Goal: Browse casually: Explore the website without a specific task or goal

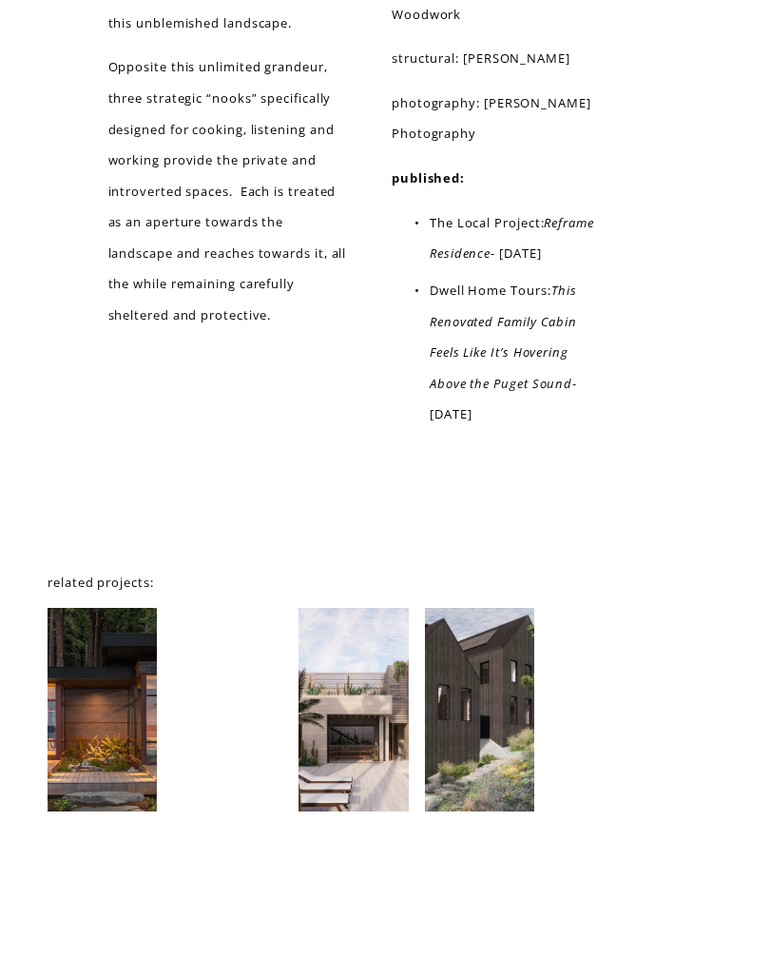
scroll to position [8361, 0]
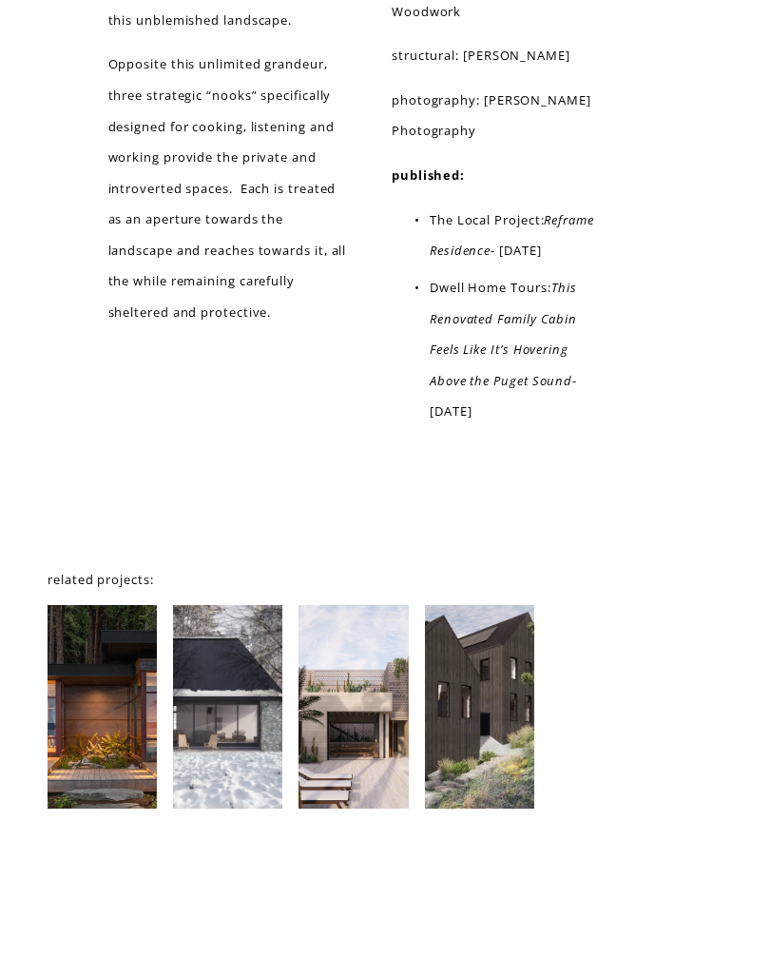
click at [483, 647] on div at bounding box center [479, 708] width 109 height 204
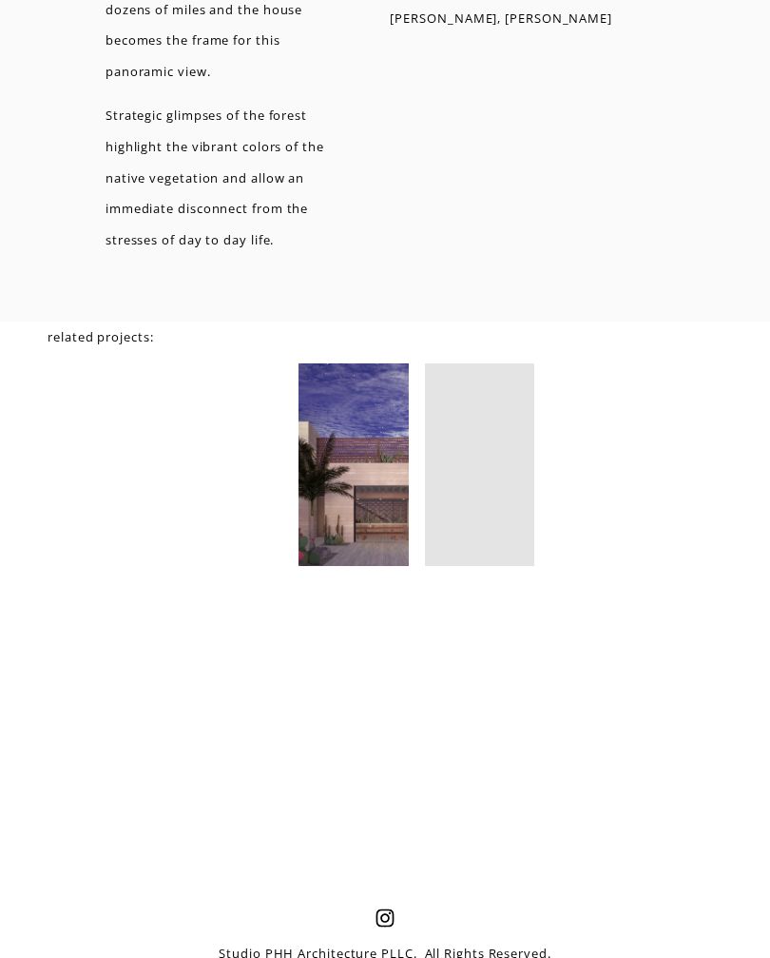
scroll to position [5372, 0]
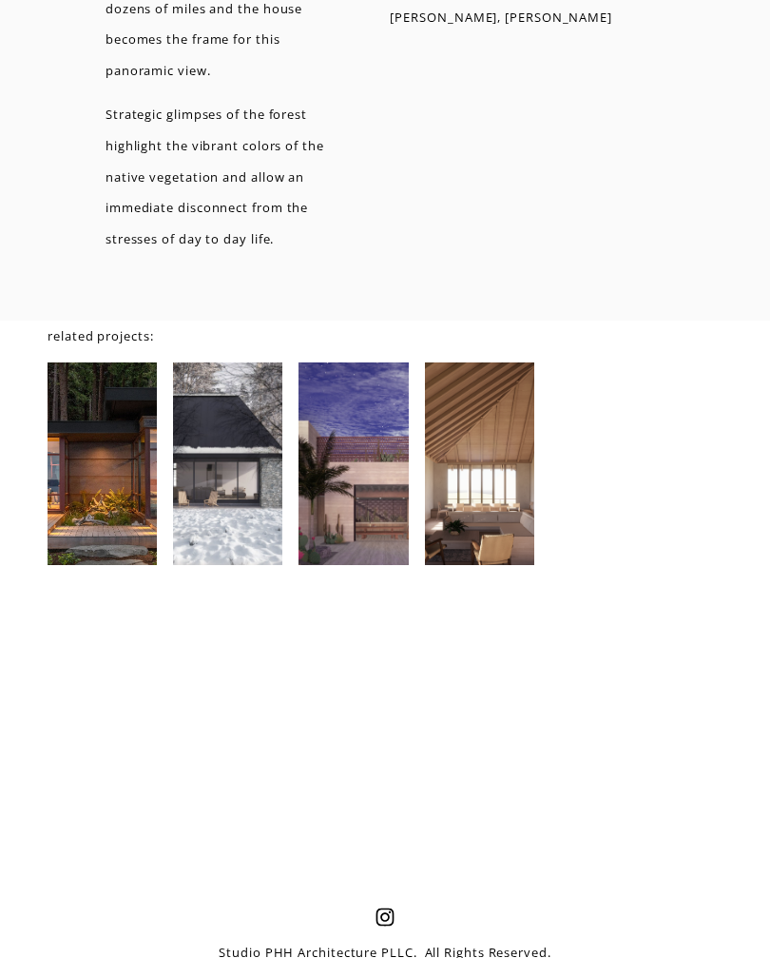
click at [367, 542] on div at bounding box center [353, 464] width 109 height 204
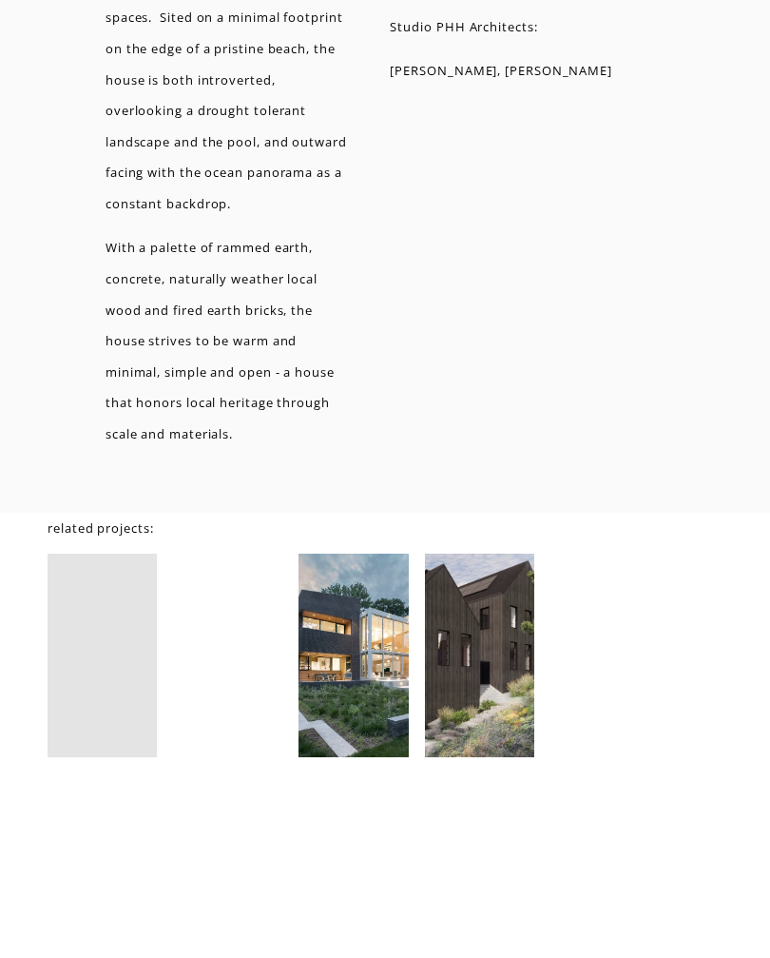
scroll to position [6338, 0]
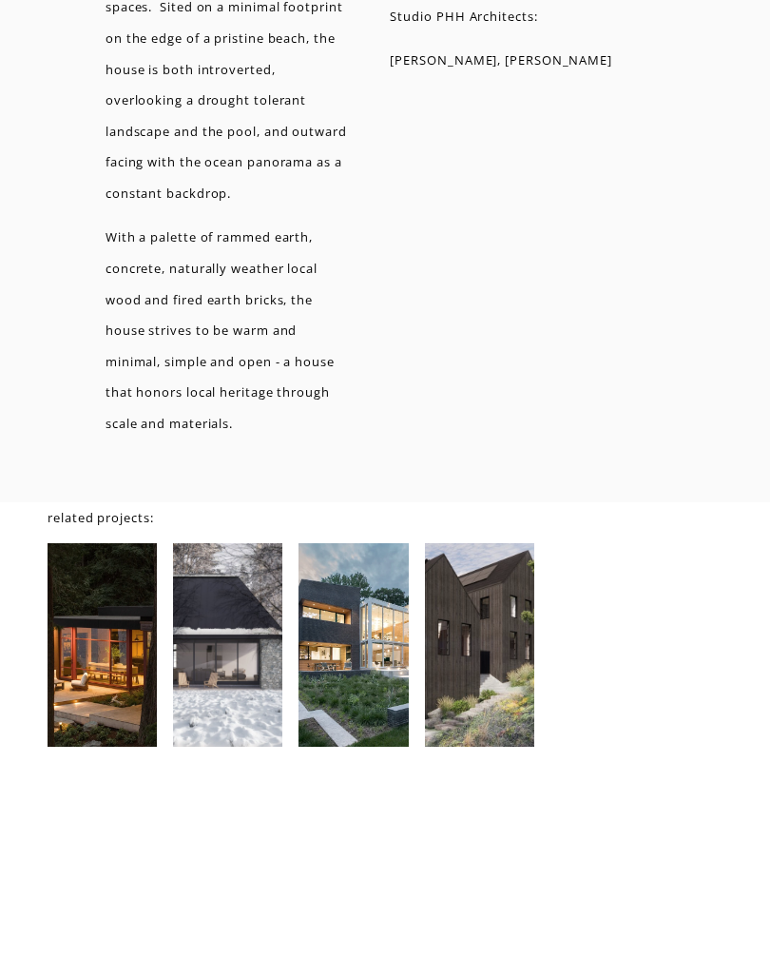
click at [234, 664] on div at bounding box center [227, 646] width 109 height 204
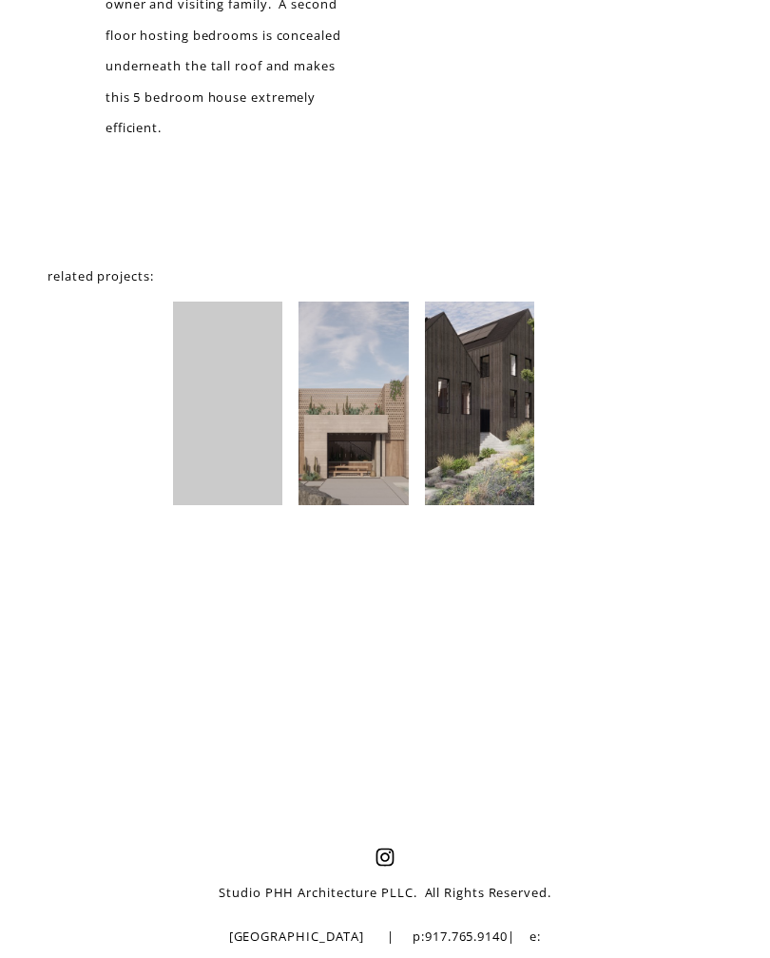
scroll to position [3828, 0]
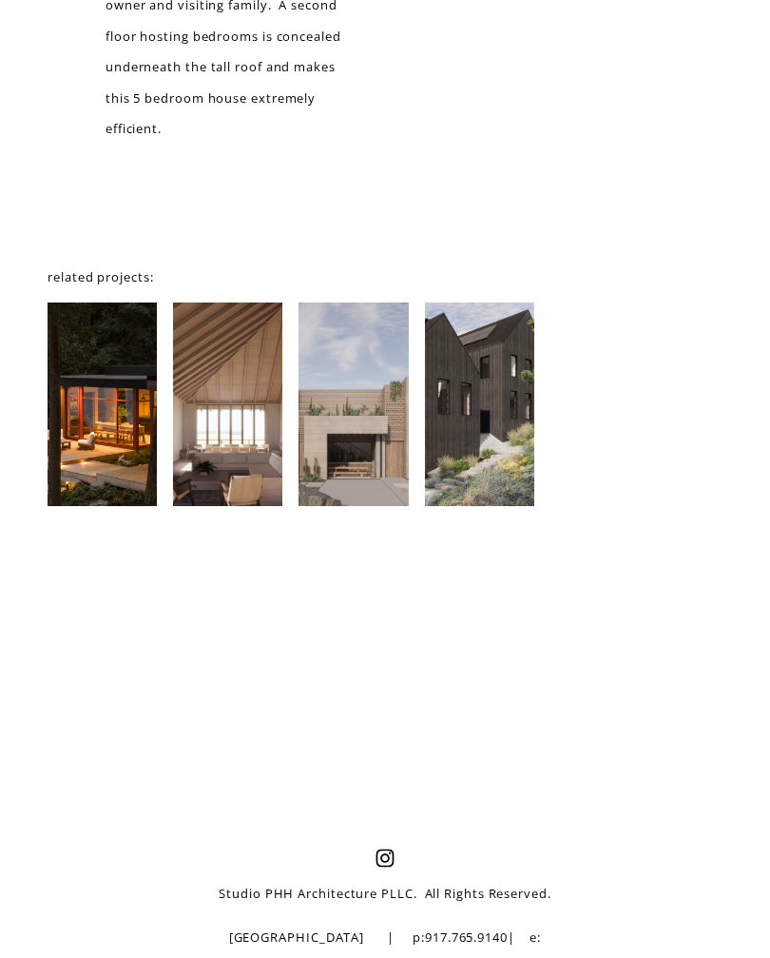
click at [138, 434] on div at bounding box center [102, 405] width 109 height 204
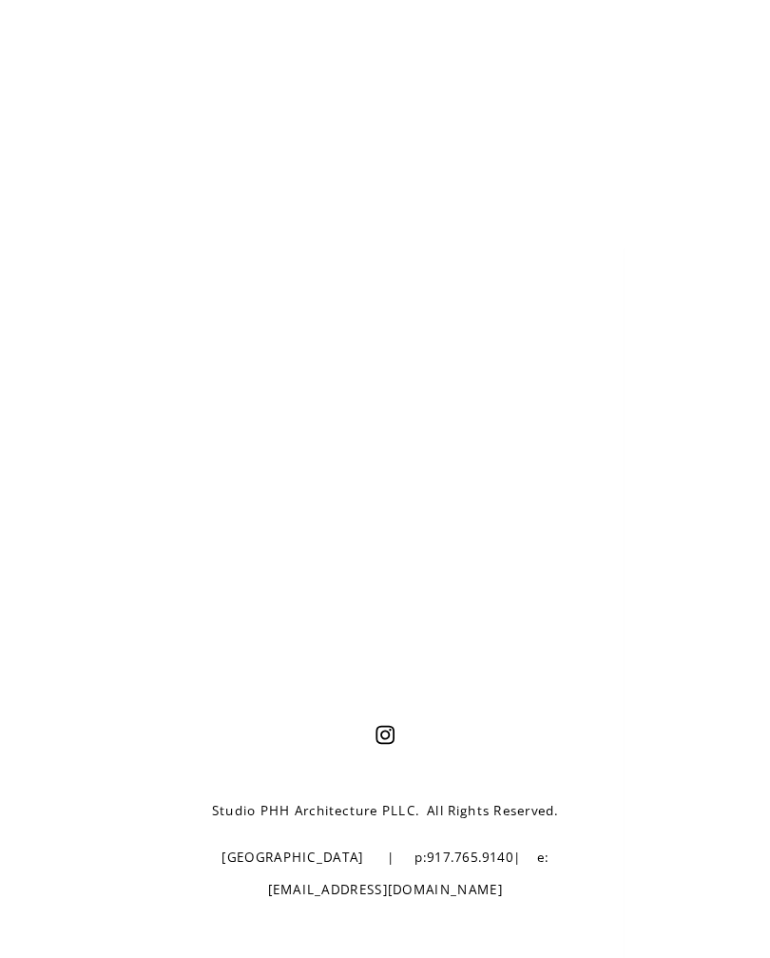
scroll to position [3860, 0]
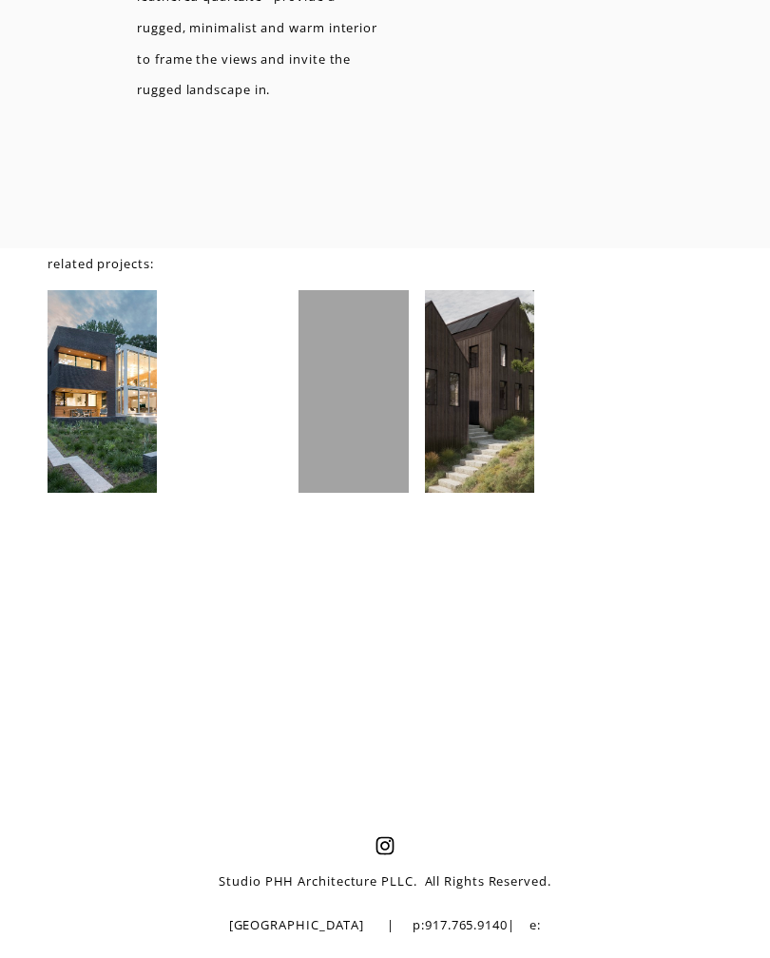
scroll to position [9426, 0]
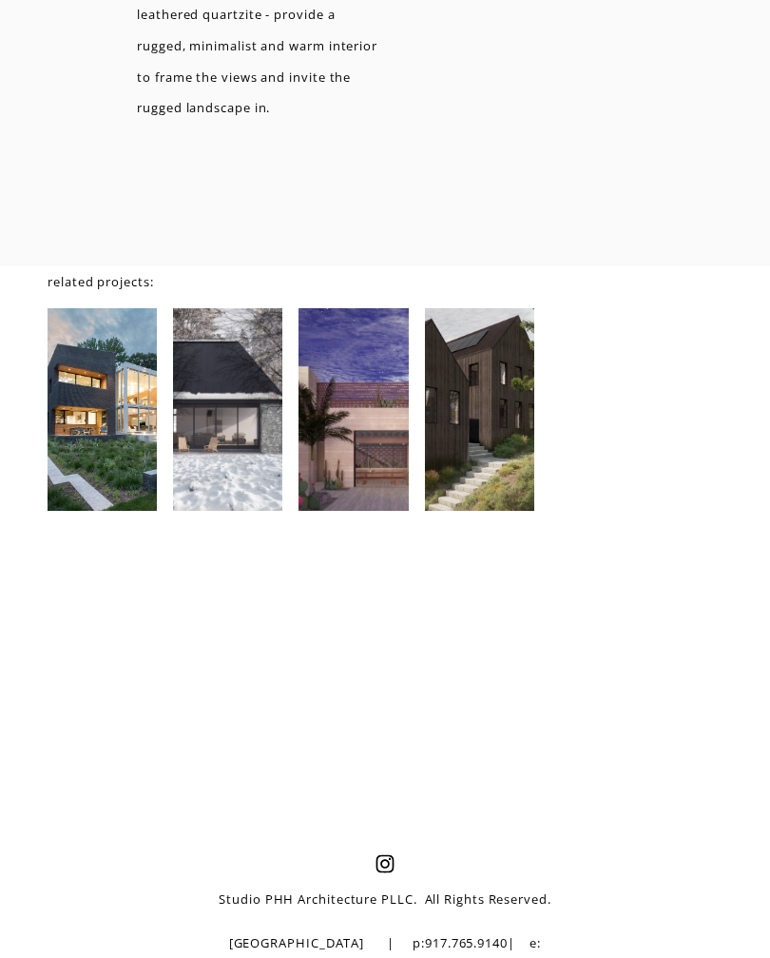
click at [128, 412] on div at bounding box center [102, 411] width 109 height 204
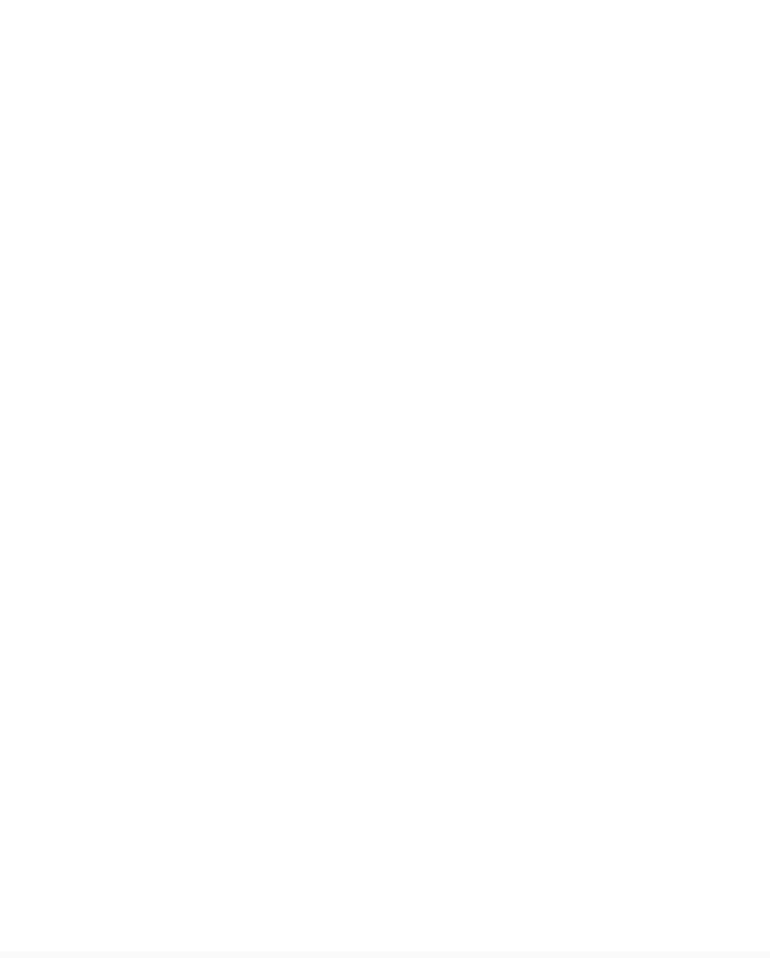
scroll to position [7666, 0]
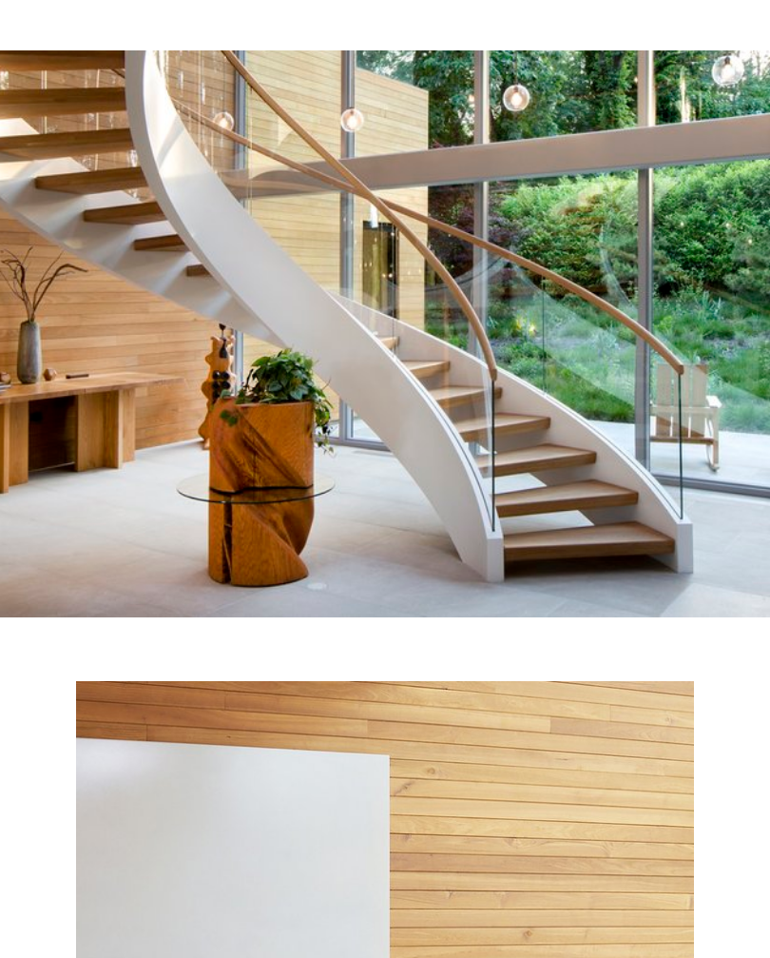
scroll to position [1721, 0]
